Goal: Find specific page/section: Find specific page/section

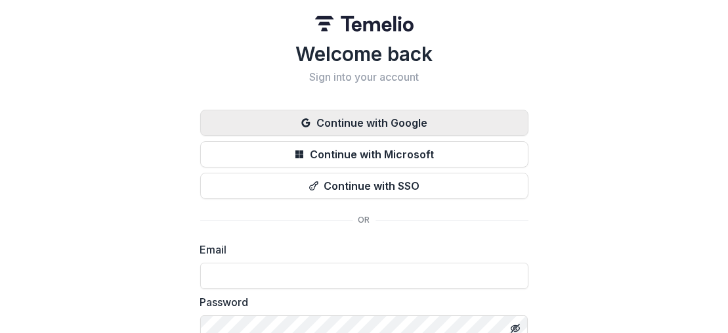
click at [229, 123] on button "Continue with Google" at bounding box center [364, 123] width 328 height 26
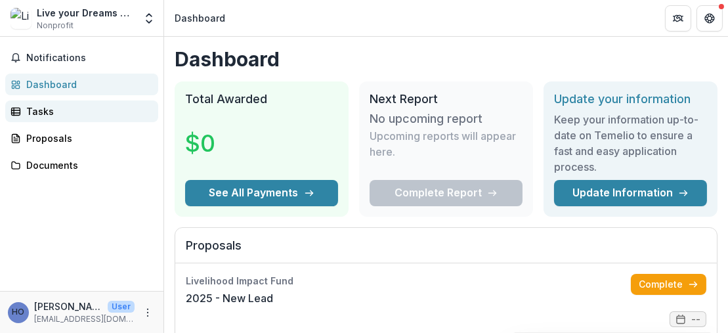
click at [110, 118] on link "Tasks" at bounding box center [81, 111] width 153 height 22
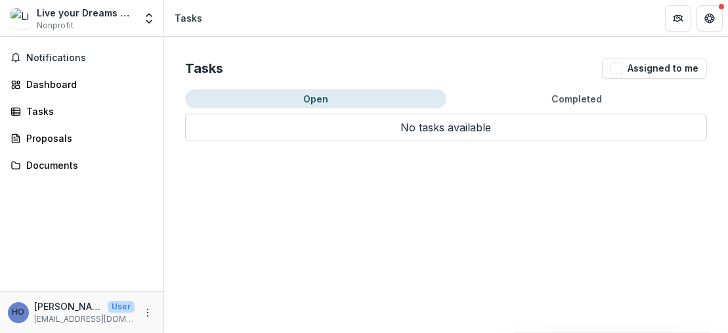
click at [280, 130] on p "No tasks available" at bounding box center [446, 128] width 522 height 28
